Goal: Task Accomplishment & Management: Use online tool/utility

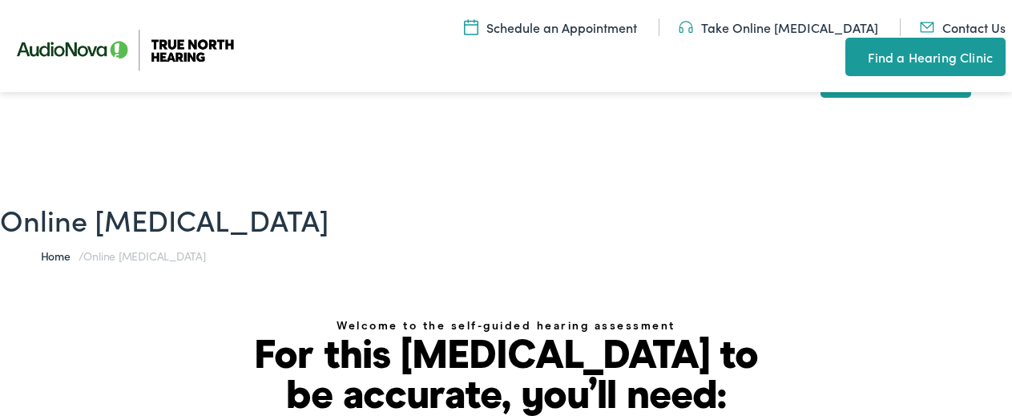
scroll to position [364, 0]
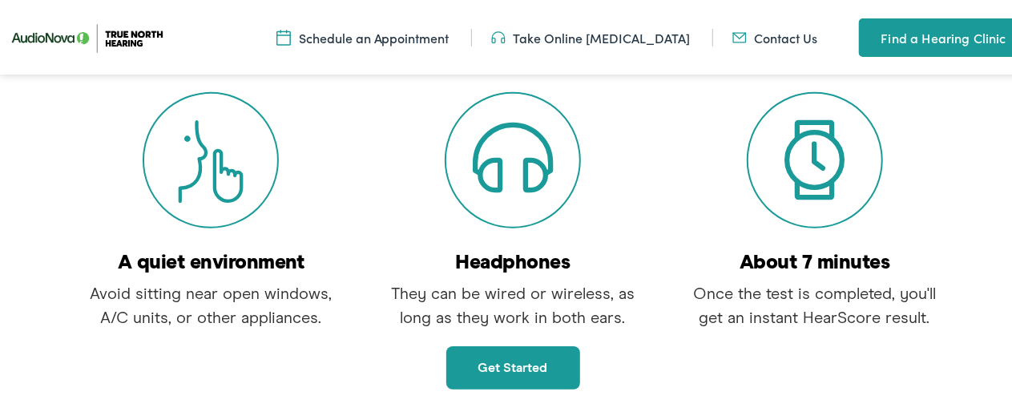
click at [518, 363] on link "Get started" at bounding box center [513, 365] width 134 height 43
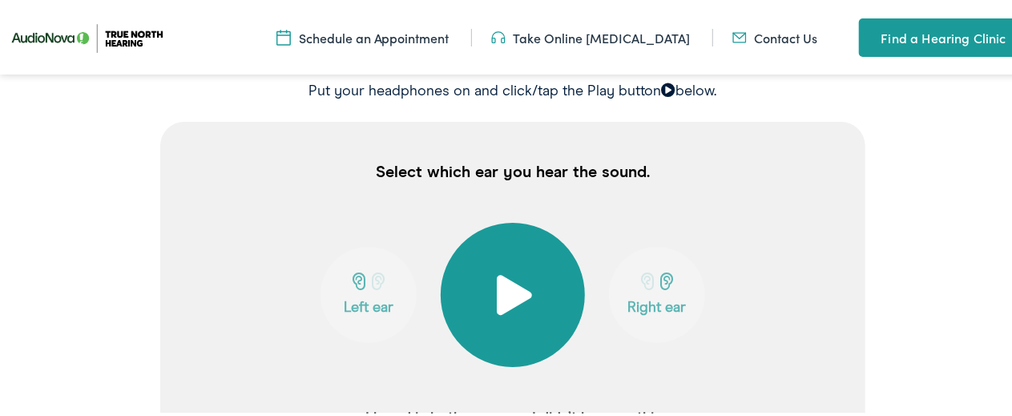
click at [506, 292] on span at bounding box center [513, 292] width 39 height 40
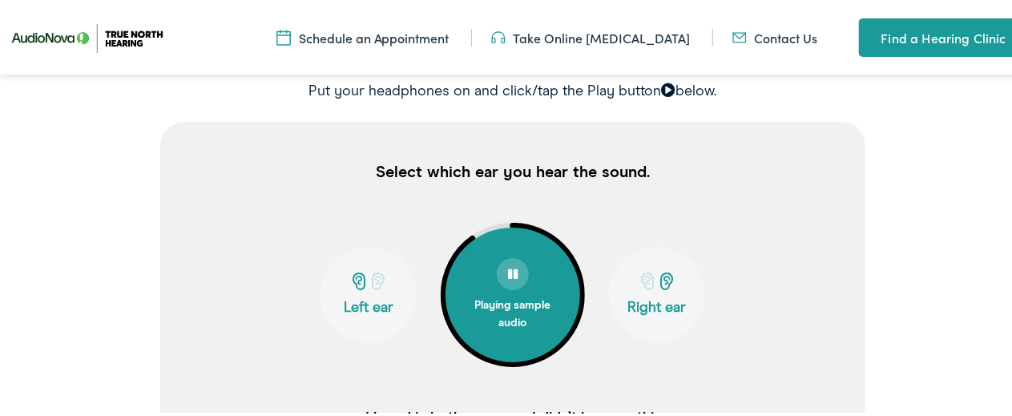
click at [446, 225] on button "Playing sample audio" at bounding box center [513, 292] width 135 height 135
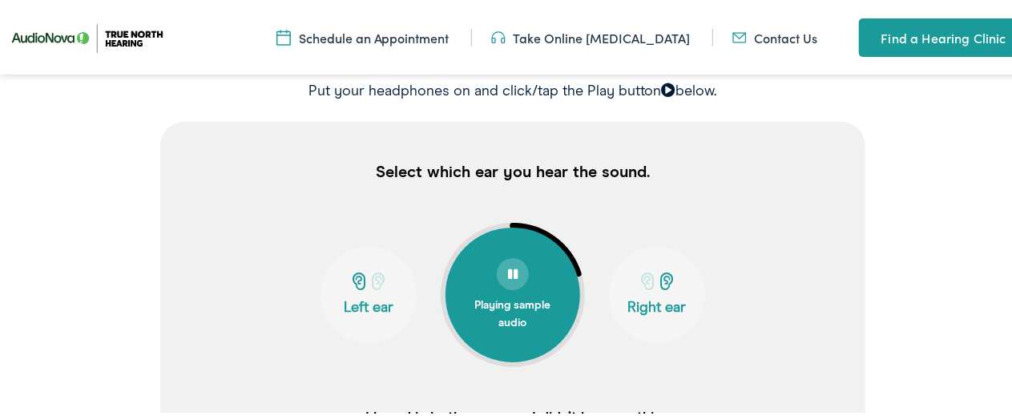
click at [506, 292] on div "Playing sample audio" at bounding box center [513, 309] width 80 height 42
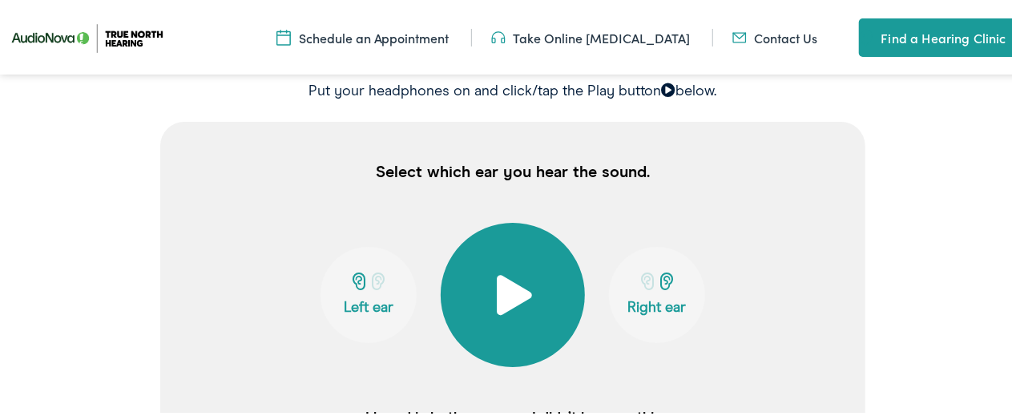
click at [441, 220] on button at bounding box center [513, 292] width 144 height 144
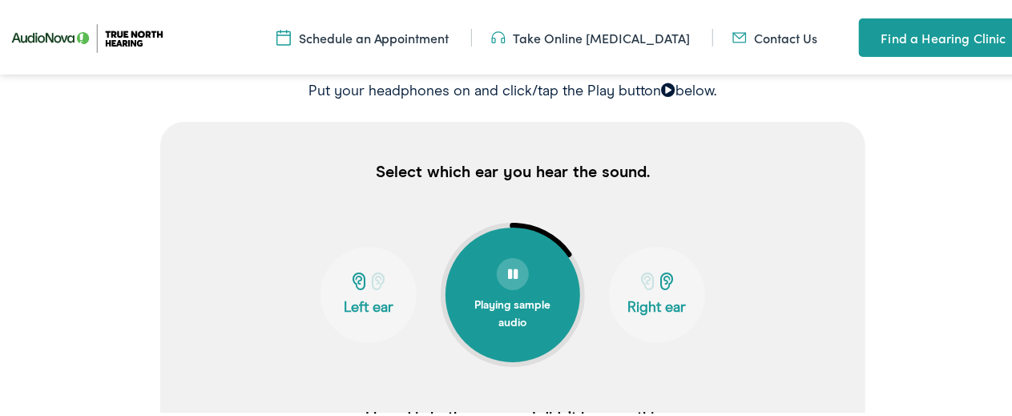
click at [446, 382] on div "I heard in both ears I didn’t hear anything" at bounding box center [512, 415] width 729 height 101
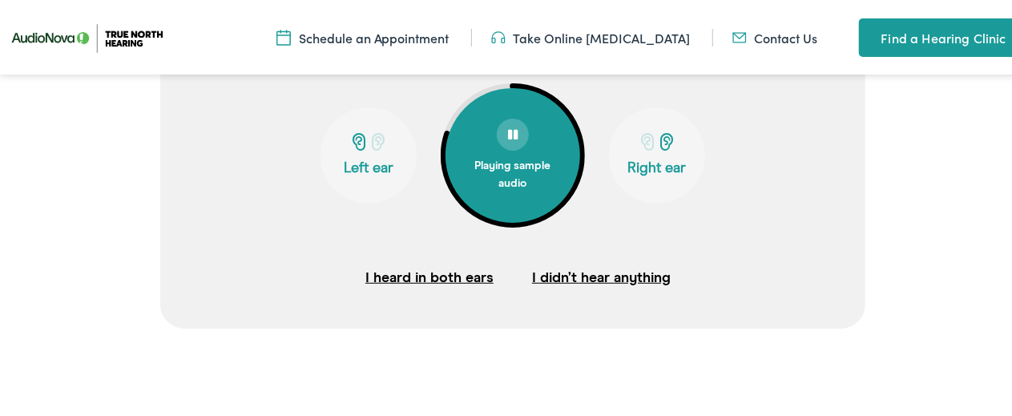
scroll to position [471, 0]
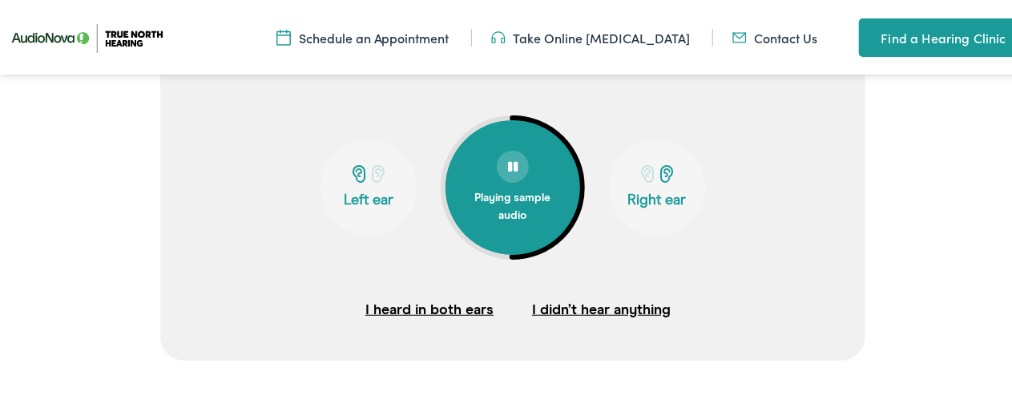
click at [397, 305] on button "I heard in both ears" at bounding box center [429, 308] width 128 height 24
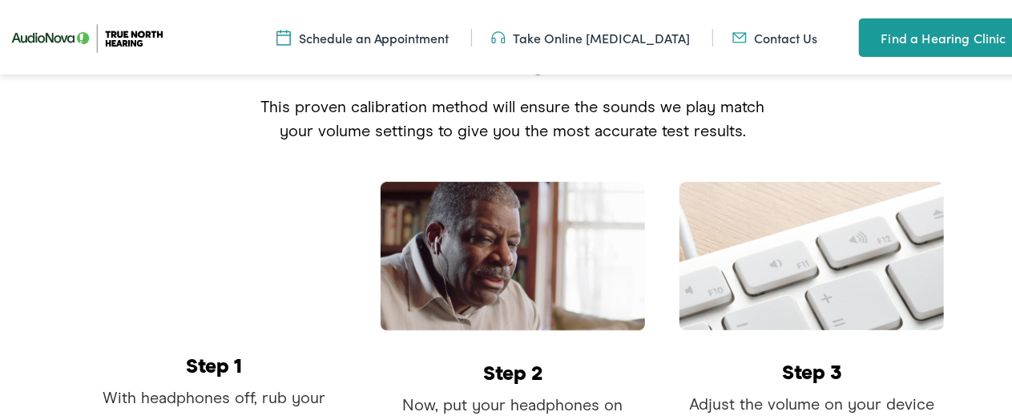
click at [112, 363] on h6 "Step 1" at bounding box center [214, 364] width 264 height 20
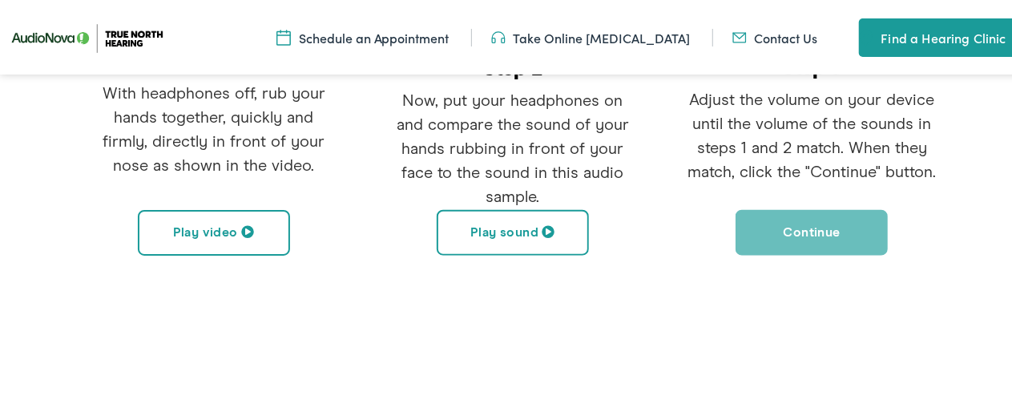
scroll to position [631, 0]
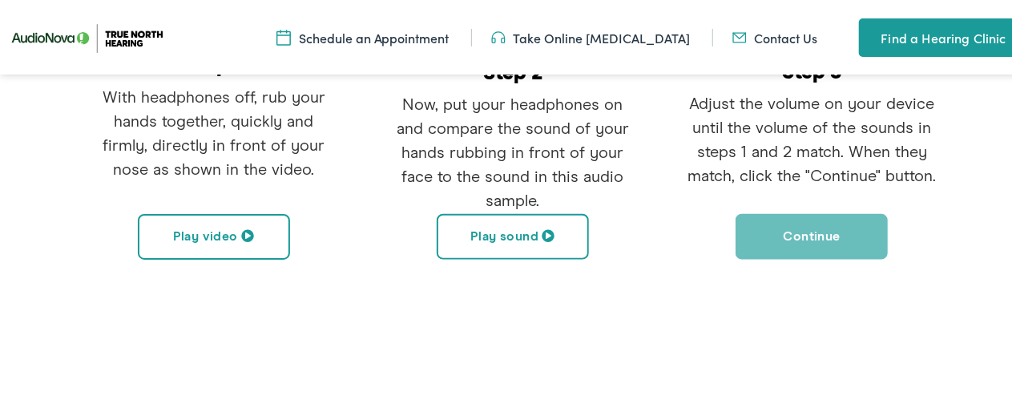
click at [215, 232] on button "Play video" at bounding box center [214, 235] width 152 height 46
click at [250, 230] on span at bounding box center [253, 233] width 13 height 13
click at [245, 229] on span at bounding box center [247, 233] width 13 height 13
click at [247, 229] on span at bounding box center [253, 233] width 13 height 13
click at [245, 229] on span at bounding box center [247, 233] width 13 height 13
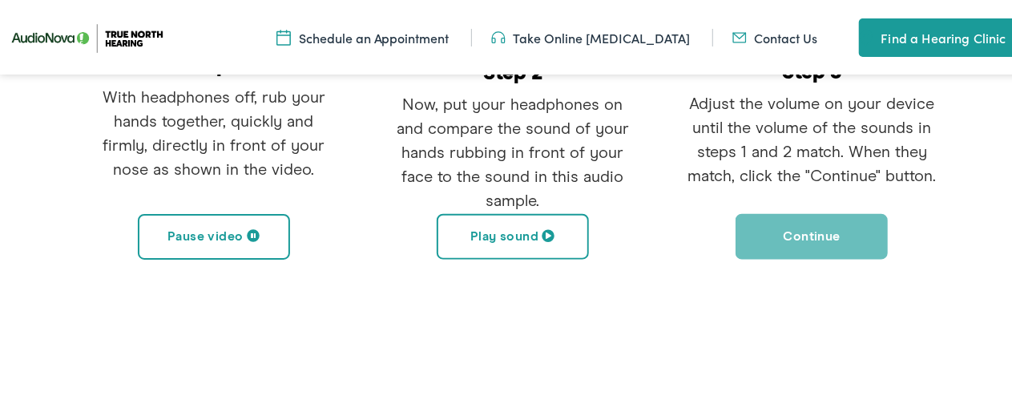
click at [223, 231] on button "Pause video" at bounding box center [214, 235] width 152 height 46
click at [159, 227] on button "Play video" at bounding box center [214, 235] width 152 height 46
click at [159, 227] on button "Pause video" at bounding box center [214, 235] width 152 height 46
click at [175, 231] on button "Play video" at bounding box center [214, 235] width 152 height 46
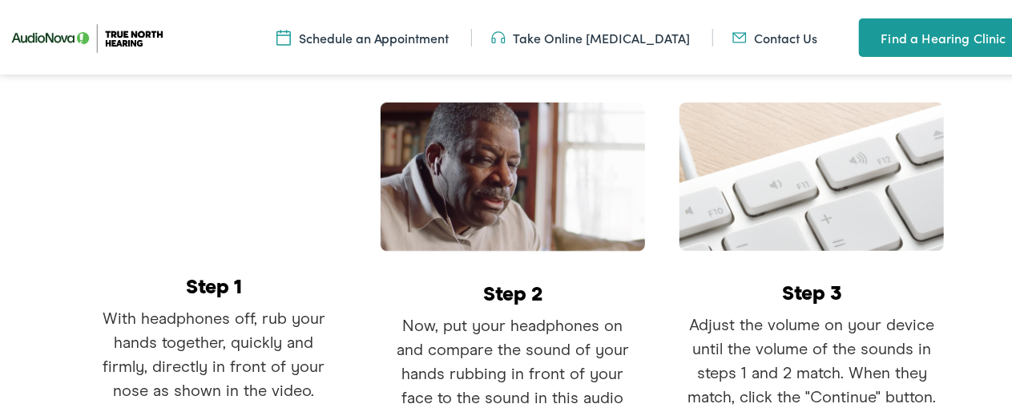
scroll to position [406, 0]
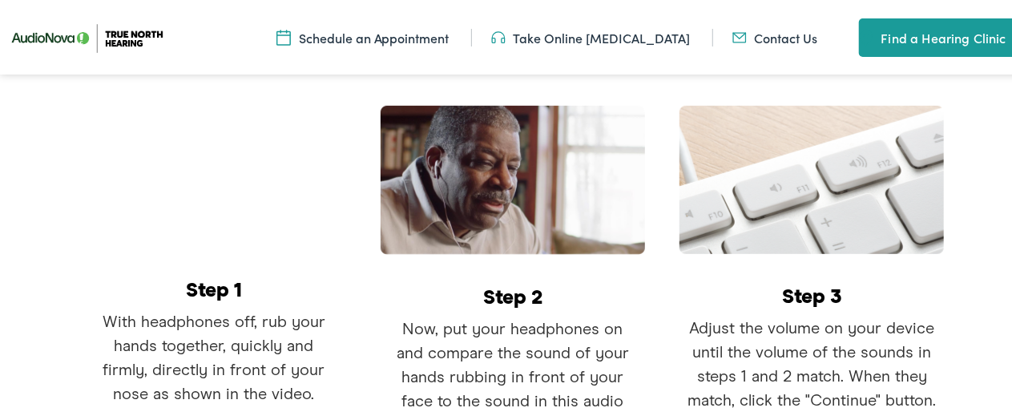
click at [470, 163] on img at bounding box center [513, 177] width 264 height 149
click at [203, 290] on h6 "Step 1" at bounding box center [214, 288] width 264 height 20
